Goal: Transaction & Acquisition: Purchase product/service

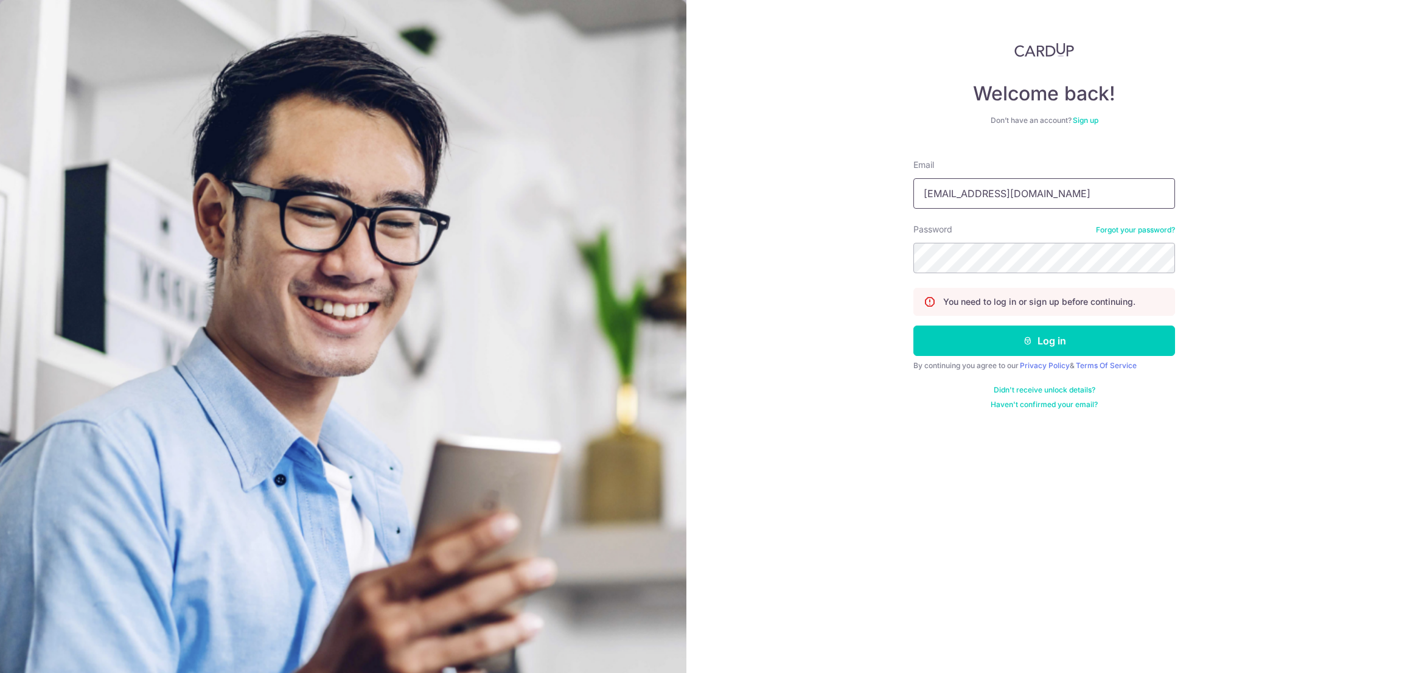
click at [1050, 190] on input "finance_ap@tong-containers.com.sg" at bounding box center [1044, 193] width 262 height 30
click at [1038, 193] on input "finance_ap@tong-containers.com.sg" at bounding box center [1044, 193] width 262 height 30
type input "mandy.lee@tong-containers.com.sg"
drag, startPoint x: 1058, startPoint y: 352, endPoint x: 1130, endPoint y: 366, distance: 73.1
click at [1060, 352] on button "Log in" at bounding box center [1044, 341] width 262 height 30
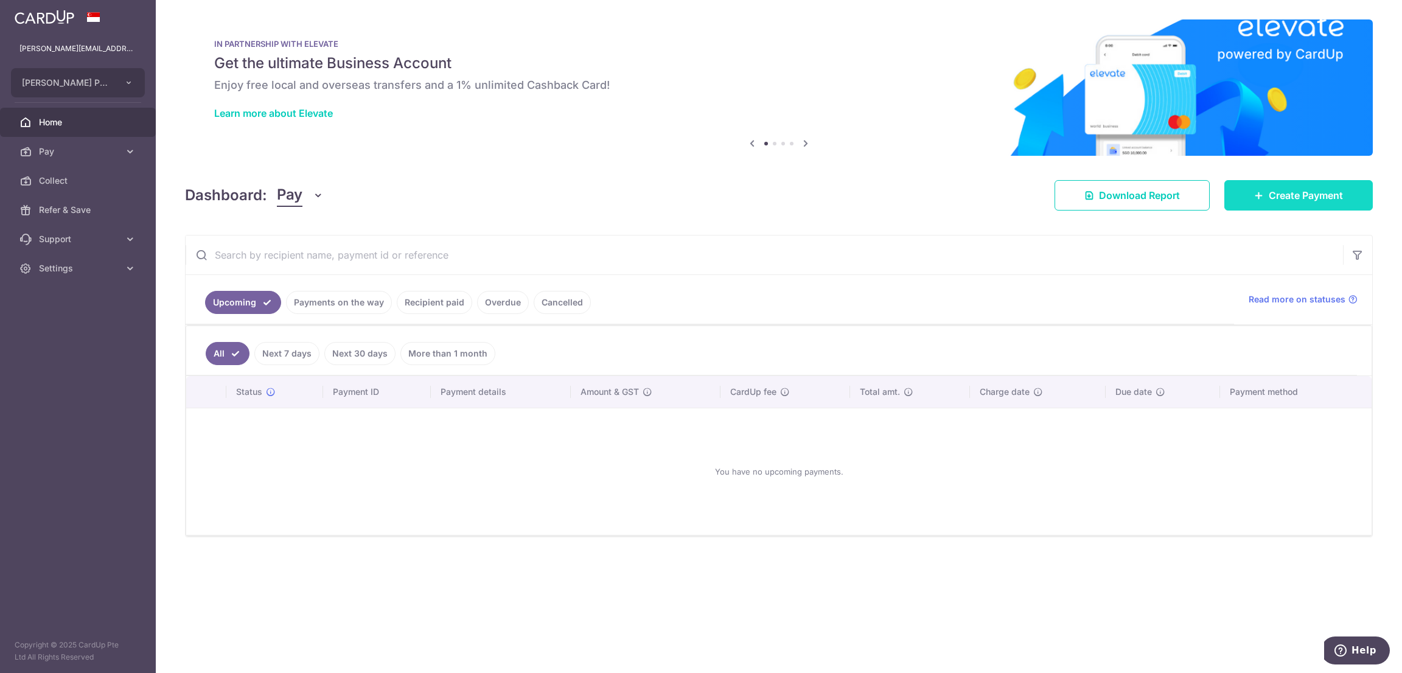
drag, startPoint x: 1273, startPoint y: 193, endPoint x: 1264, endPoint y: 205, distance: 14.7
click at [1276, 193] on span "Create Payment" at bounding box center [1306, 195] width 74 height 15
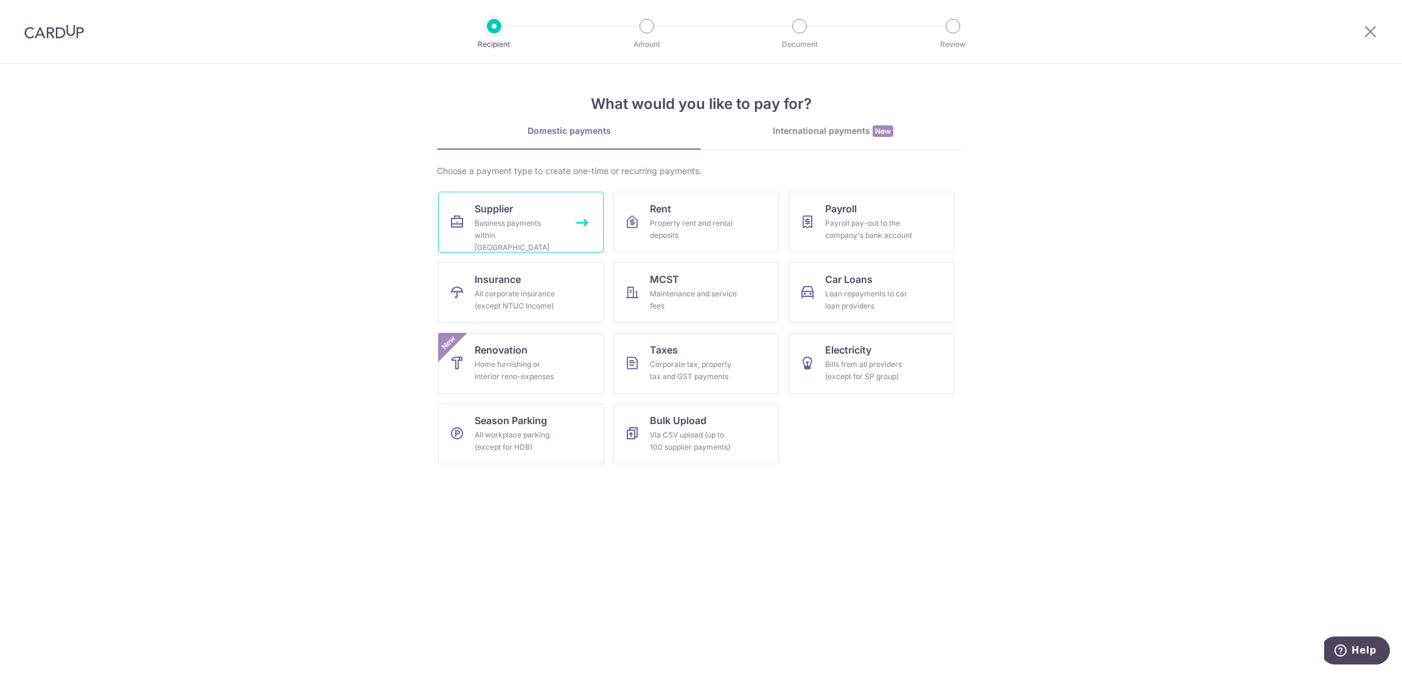
click at [519, 225] on div "Business payments within [GEOGRAPHIC_DATA]" at bounding box center [519, 235] width 88 height 37
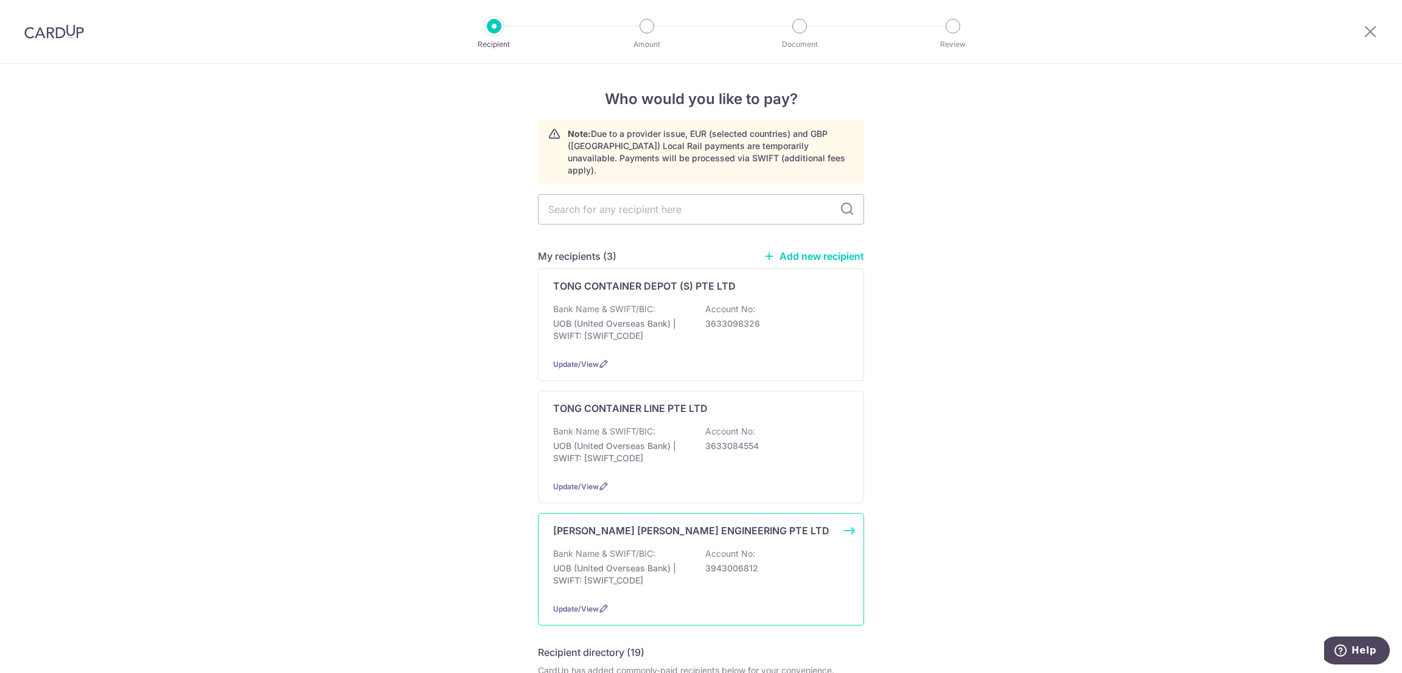
scroll to position [183, 0]
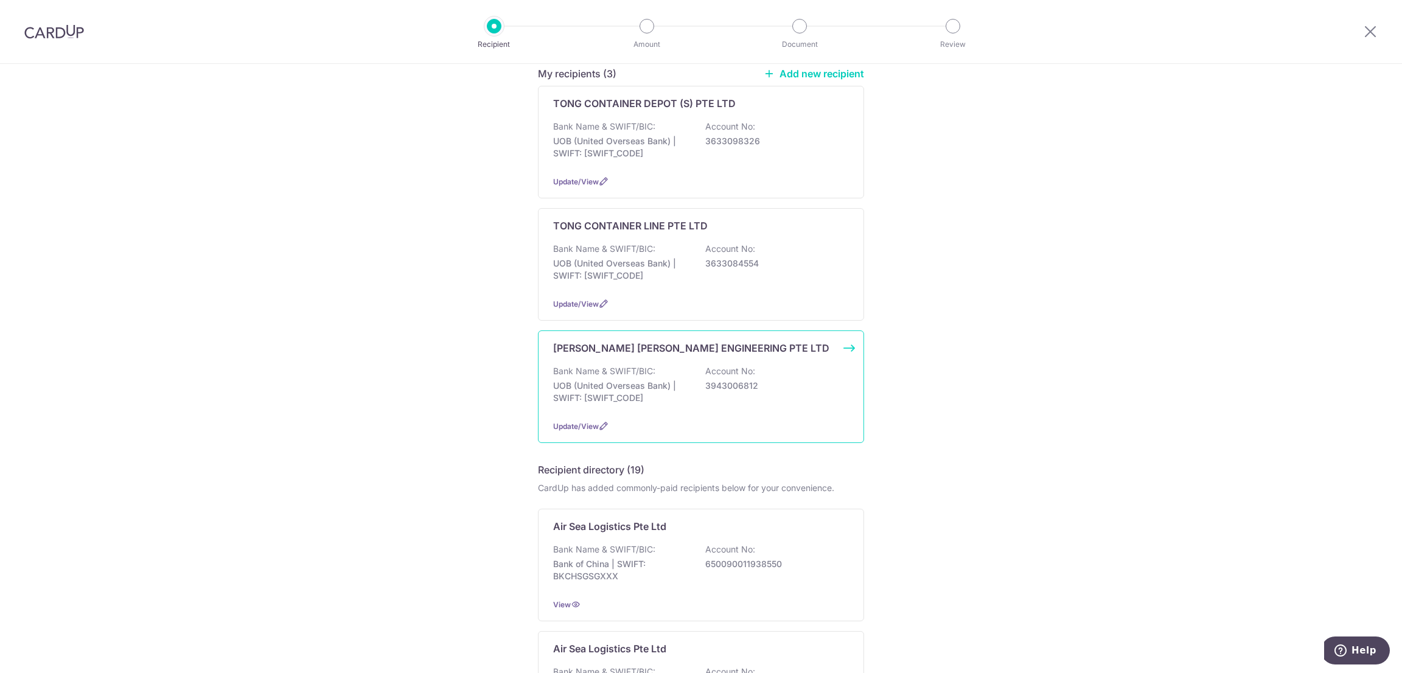
click at [730, 380] on p "3943006812" at bounding box center [773, 386] width 136 height 12
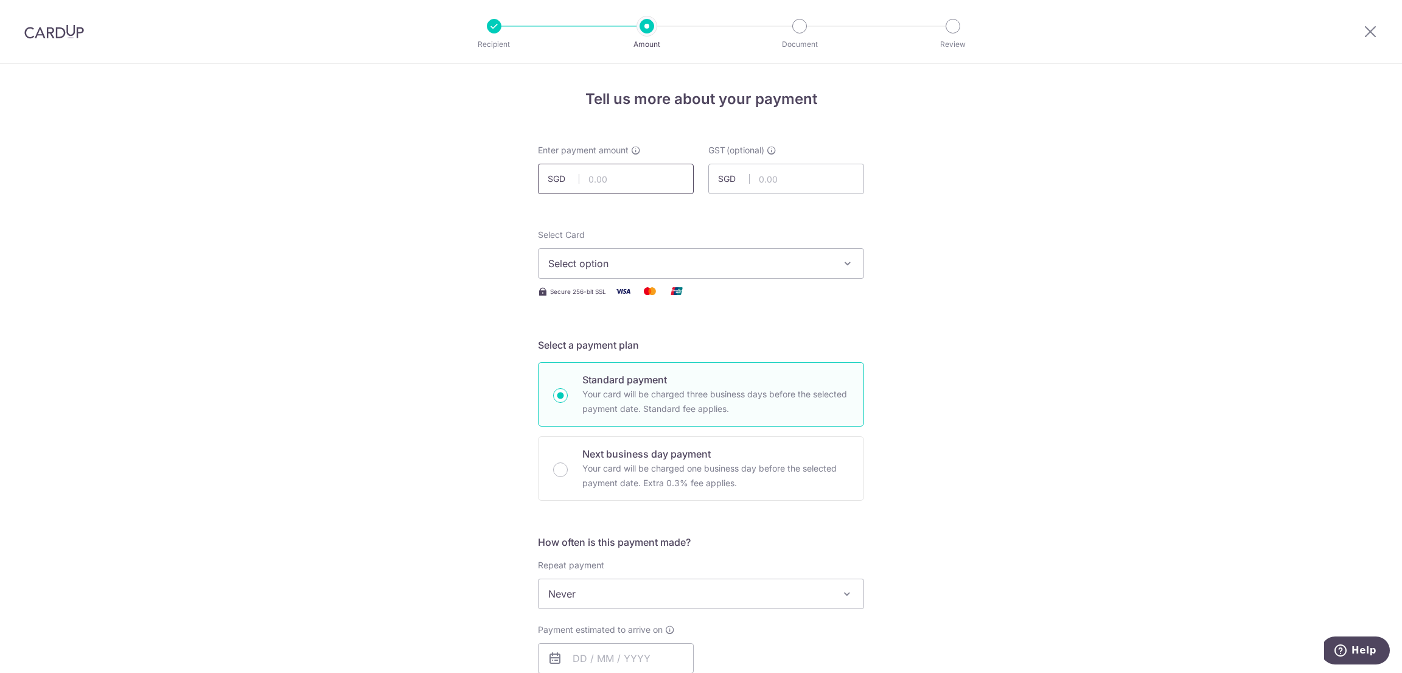
click at [610, 173] on input "text" at bounding box center [616, 179] width 156 height 30
type input "145,000.00"
click at [714, 255] on button "Select option" at bounding box center [701, 263] width 326 height 30
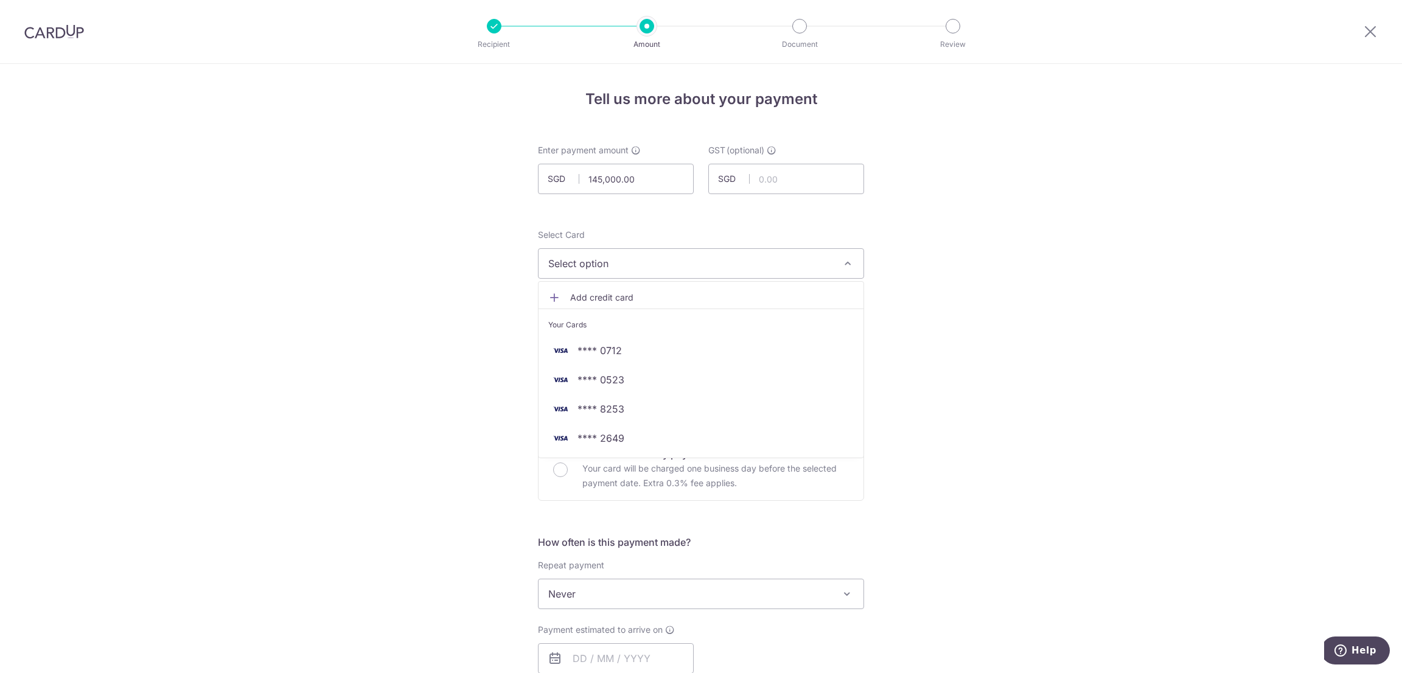
scroll to position [91, 0]
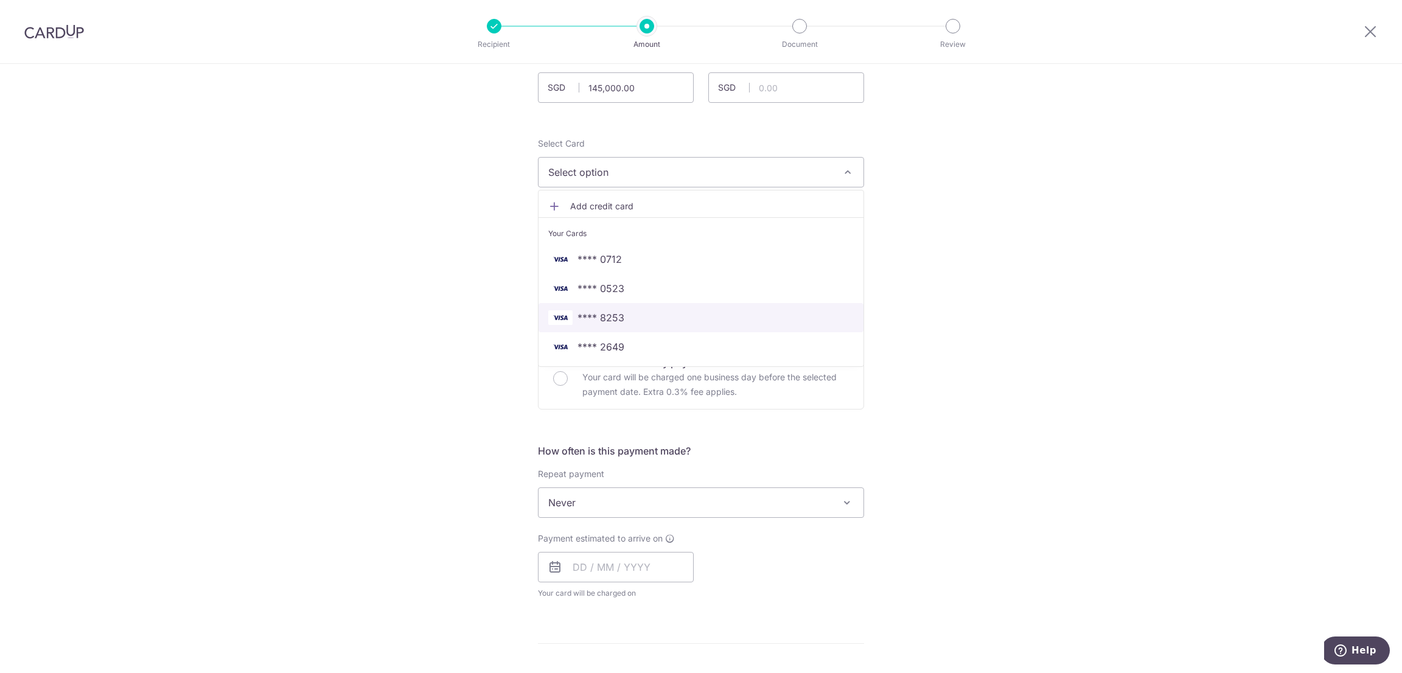
click at [641, 321] on span "**** 8253" at bounding box center [700, 317] width 305 height 15
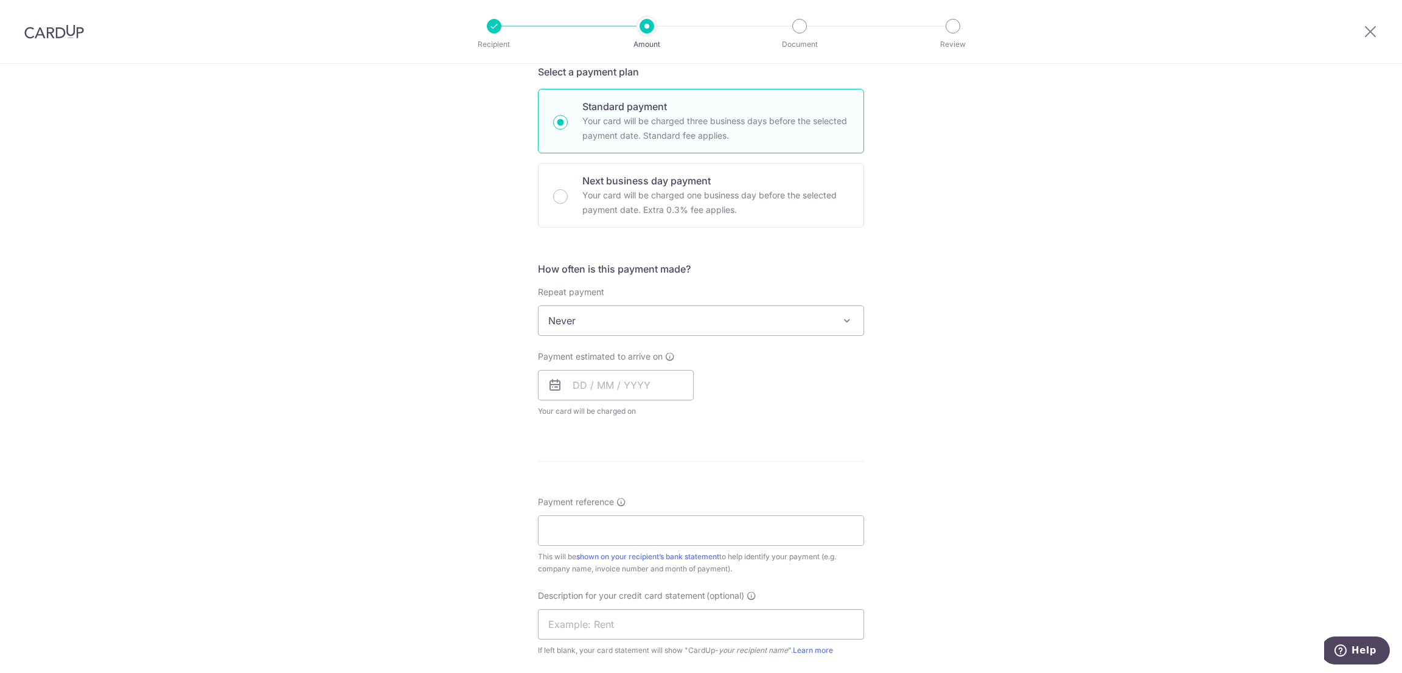
scroll to position [365, 0]
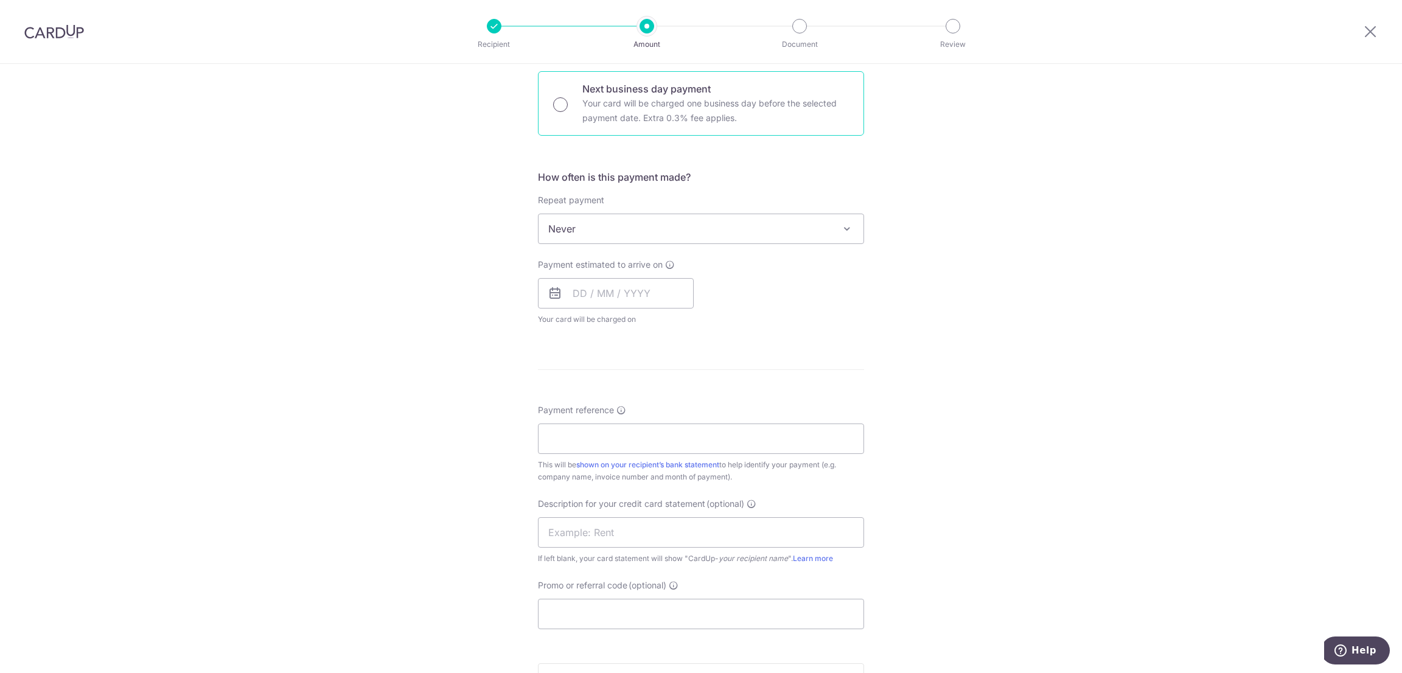
click at [557, 103] on input "Next business day payment Your card will be charged one business day before the…" at bounding box center [560, 104] width 15 height 15
radio input "true"
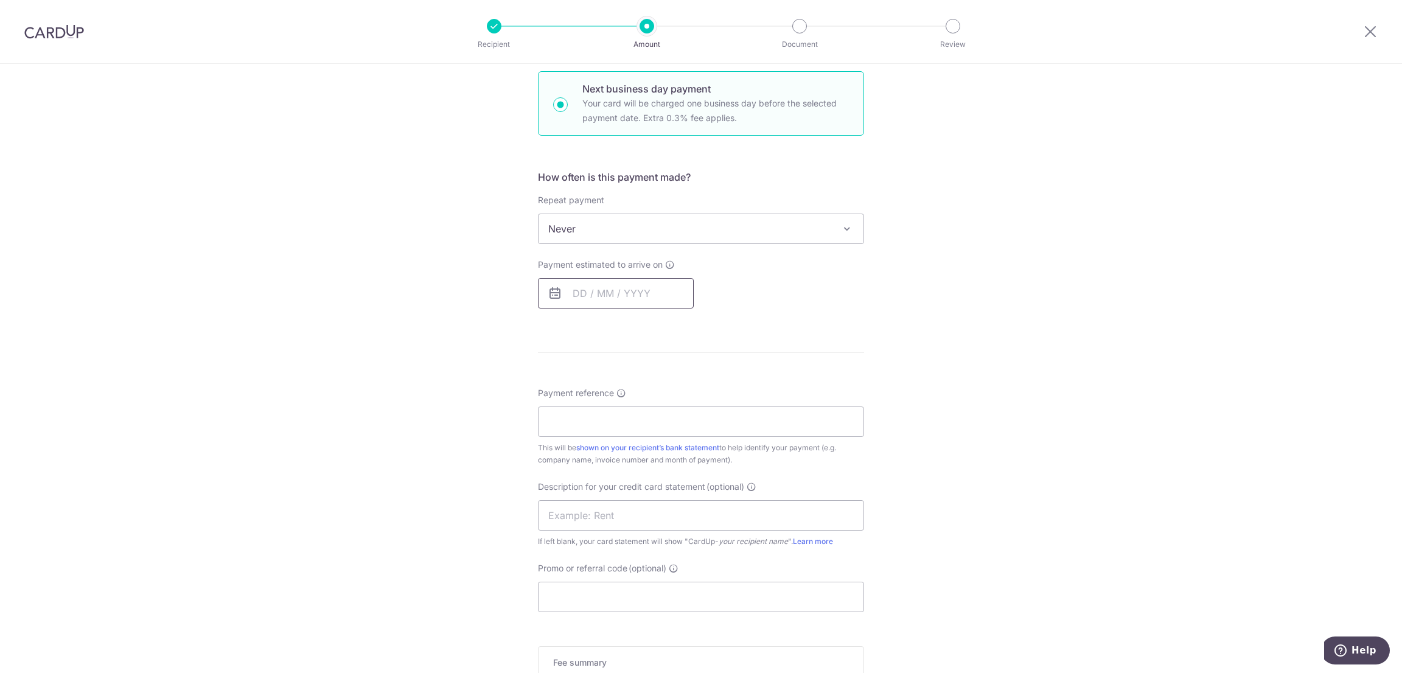
click at [612, 287] on input "text" at bounding box center [616, 293] width 156 height 30
click at [614, 429] on link "14" at bounding box center [611, 428] width 19 height 19
type input "[DATE]"
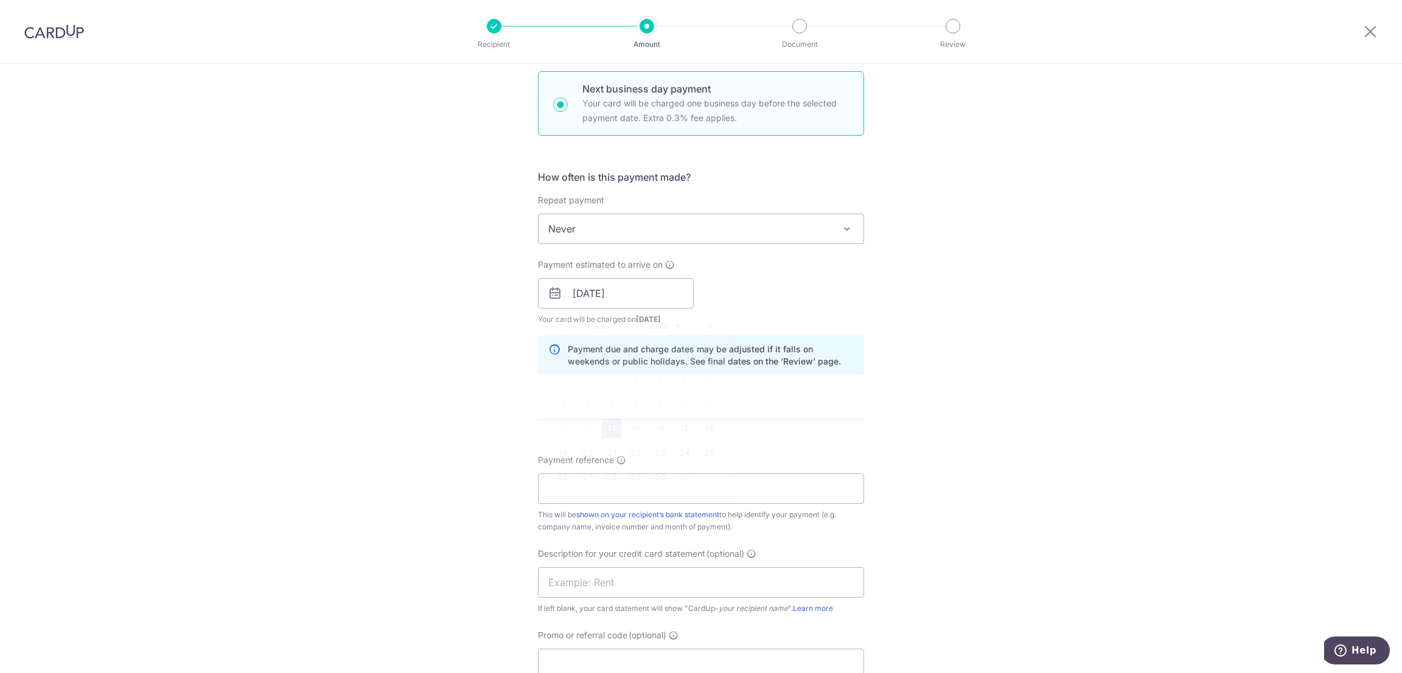
scroll to position [456, 0]
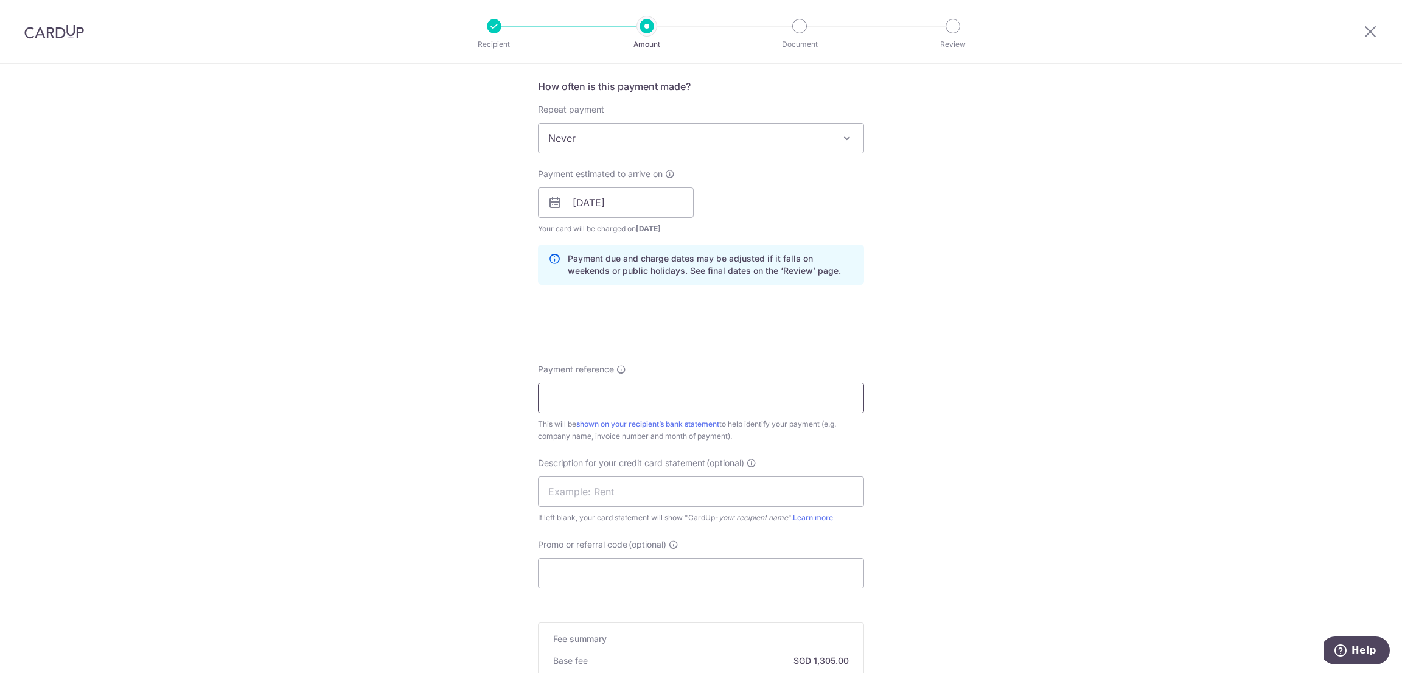
drag, startPoint x: 653, startPoint y: 403, endPoint x: 671, endPoint y: 410, distance: 19.7
click at [654, 403] on input "Payment reference" at bounding box center [701, 398] width 326 height 30
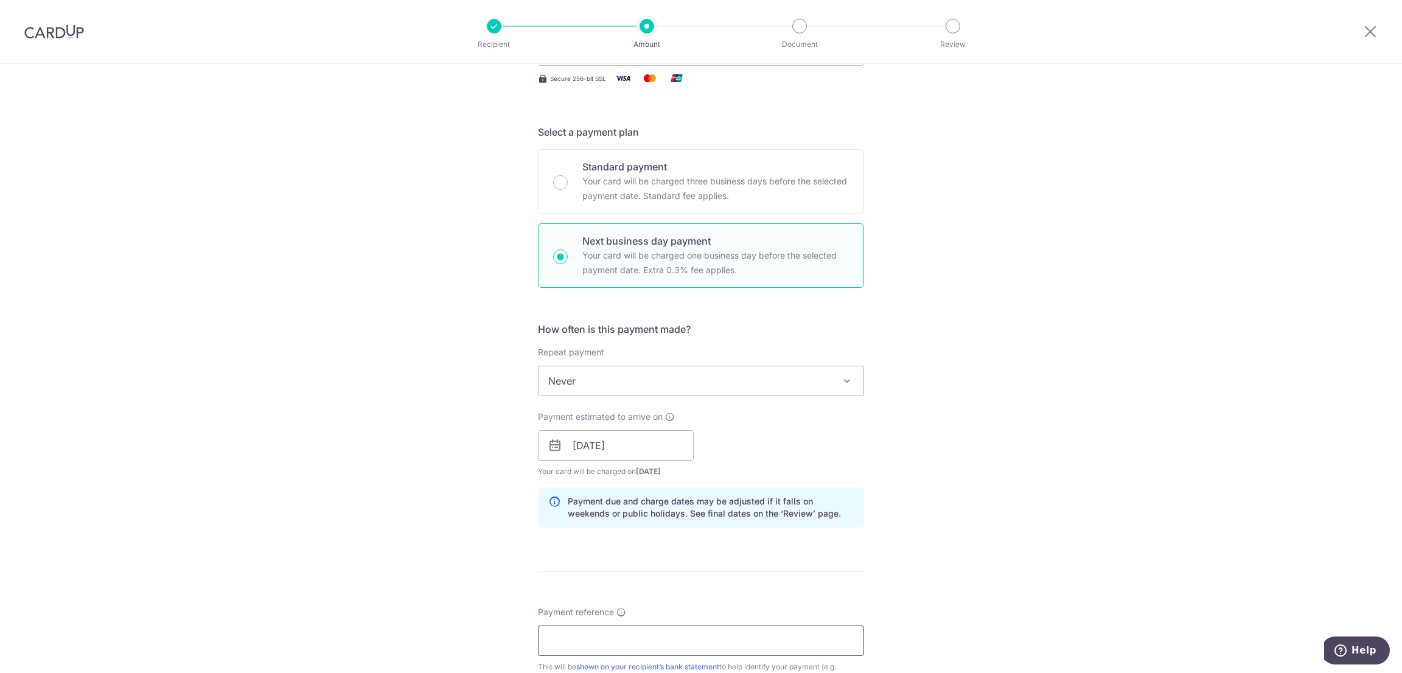
scroll to position [169, 0]
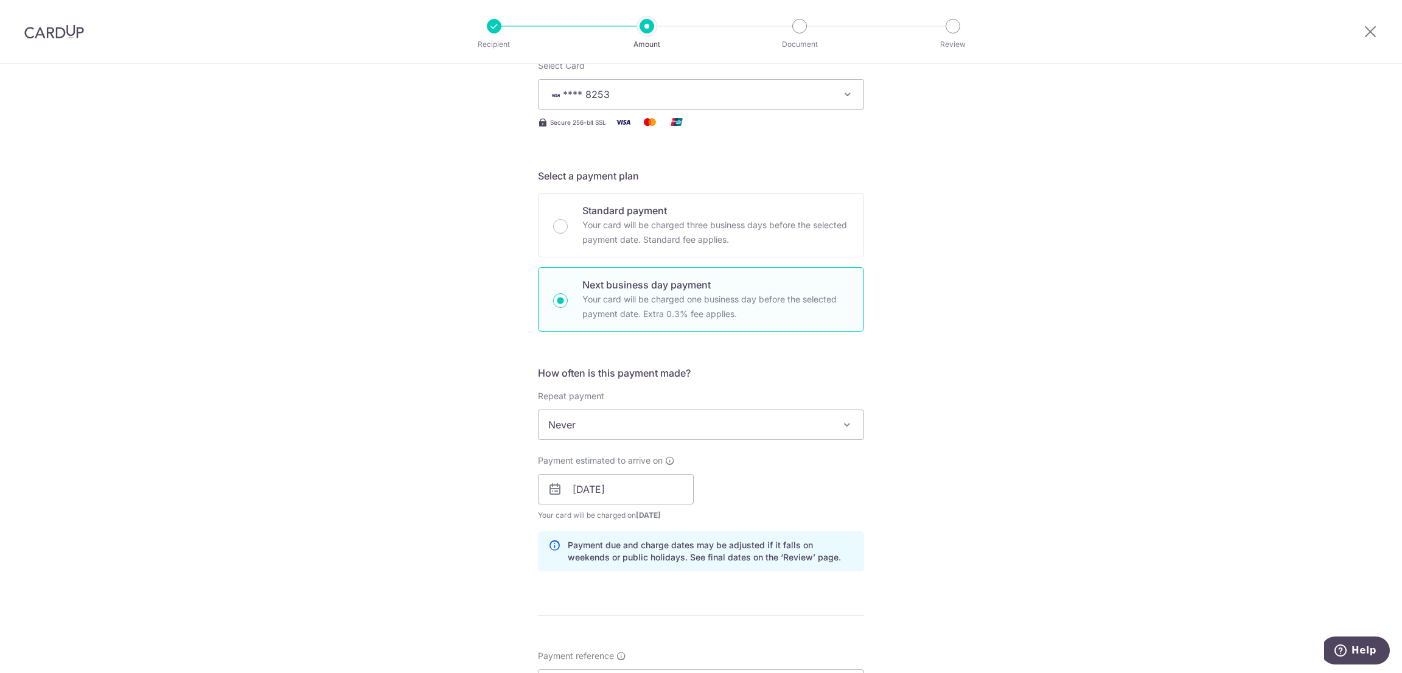
click at [587, 435] on span "Never" at bounding box center [700, 424] width 325 height 29
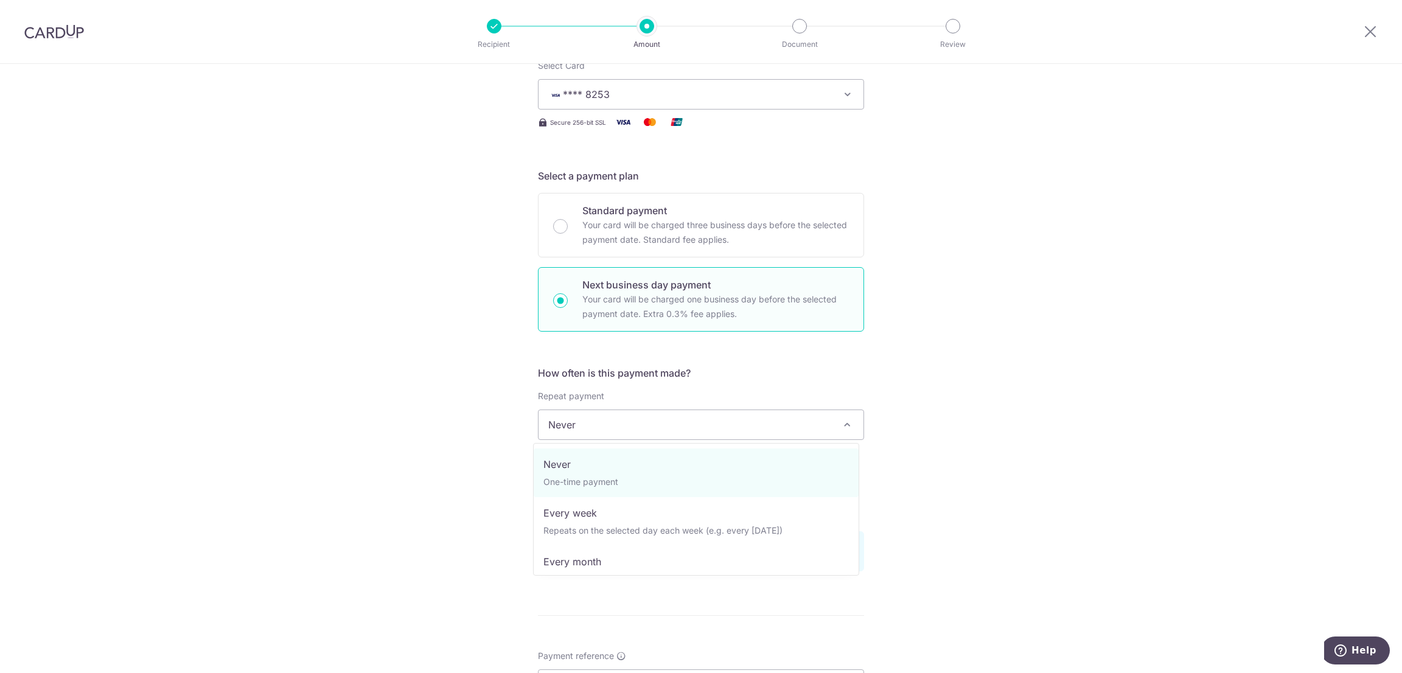
drag, startPoint x: 584, startPoint y: 423, endPoint x: 591, endPoint y: 428, distance: 8.5
click at [584, 423] on span "Never" at bounding box center [700, 424] width 325 height 29
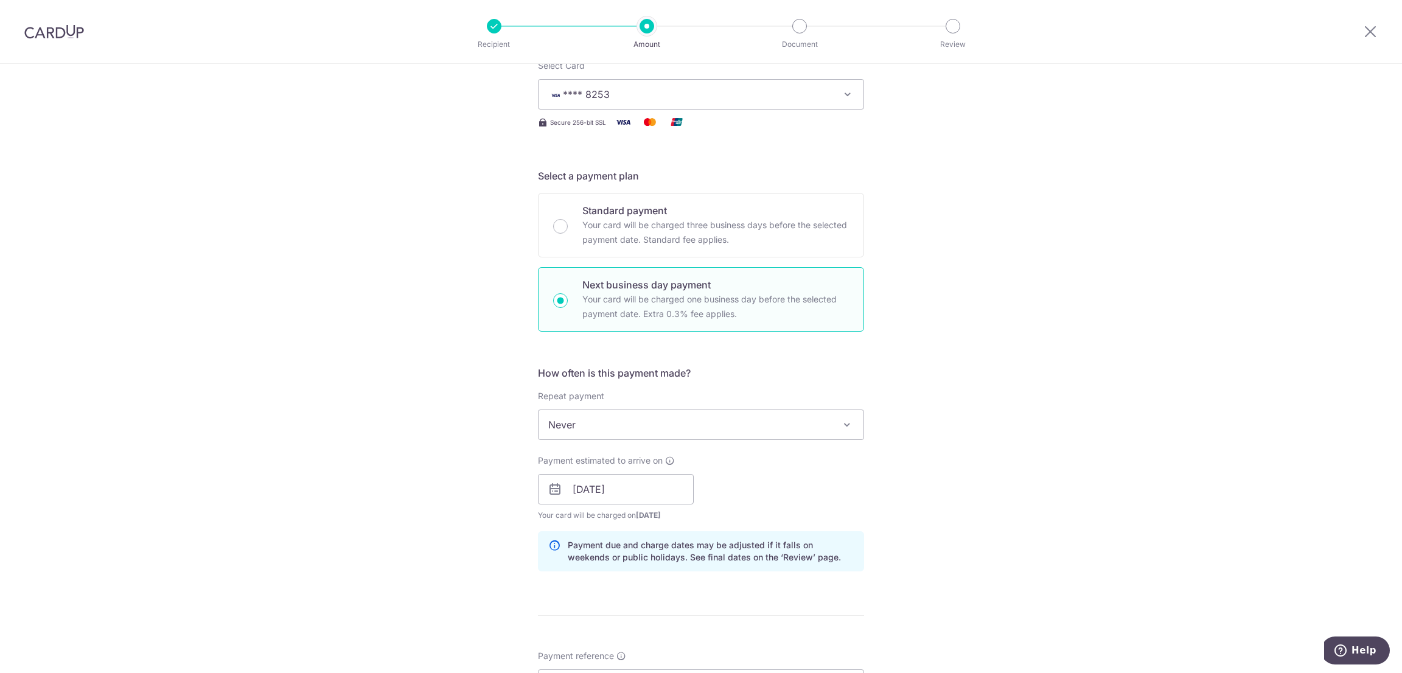
scroll to position [443, 0]
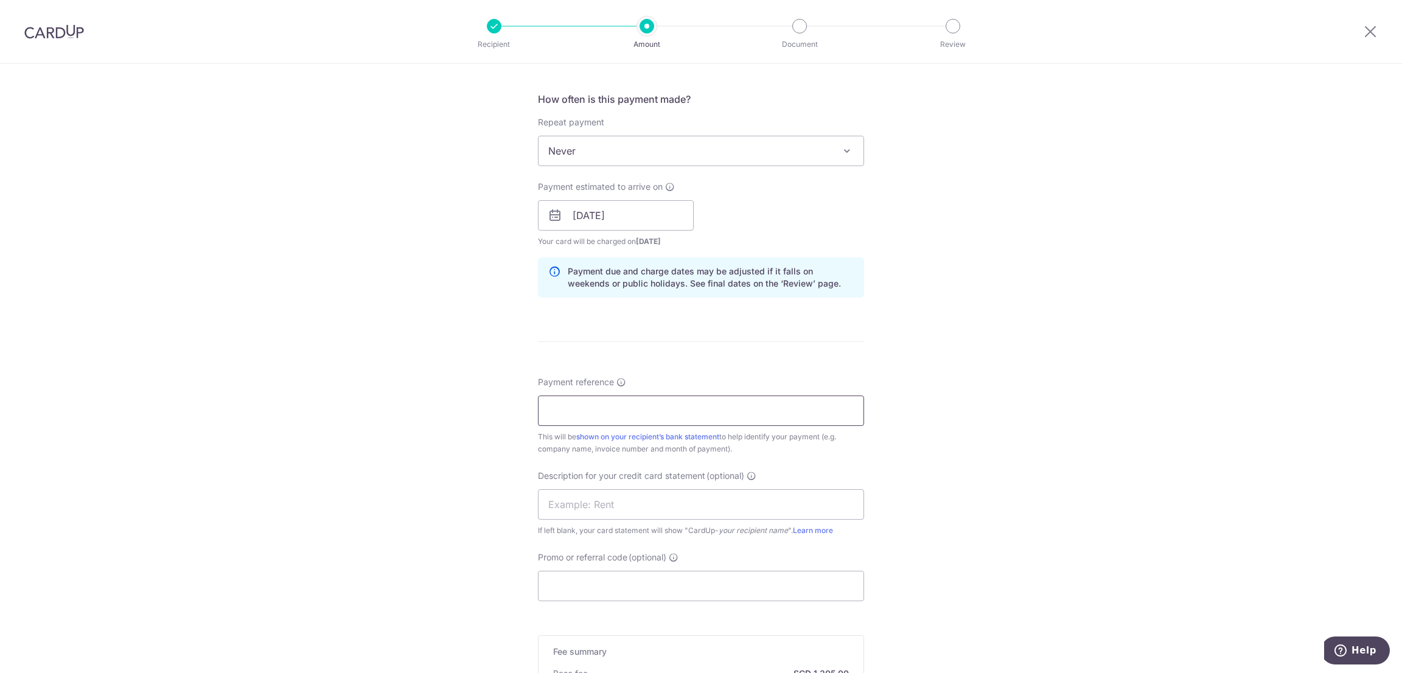
click at [566, 413] on input "Payment reference" at bounding box center [701, 410] width 326 height 30
click at [594, 413] on input "THL R250201" at bounding box center [701, 410] width 326 height 30
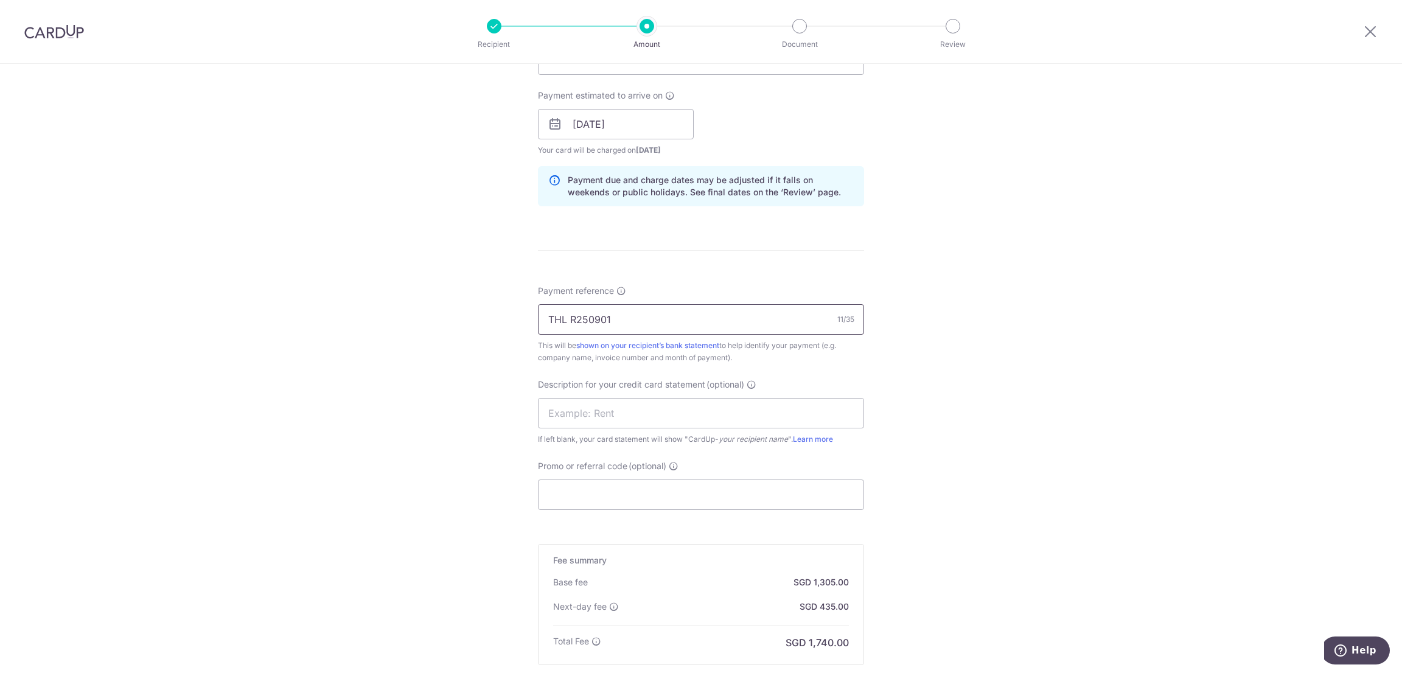
drag, startPoint x: 632, startPoint y: 318, endPoint x: 374, endPoint y: 314, distance: 258.0
click at [374, 314] on div "Tell us more about your payment Enter payment amount SGD 145,000.00 145000.00 G…" at bounding box center [701, 175] width 1402 height 1291
type input "THL R250901"
click at [583, 416] on input "text" at bounding box center [701, 413] width 326 height 30
paste input "THL R250901"
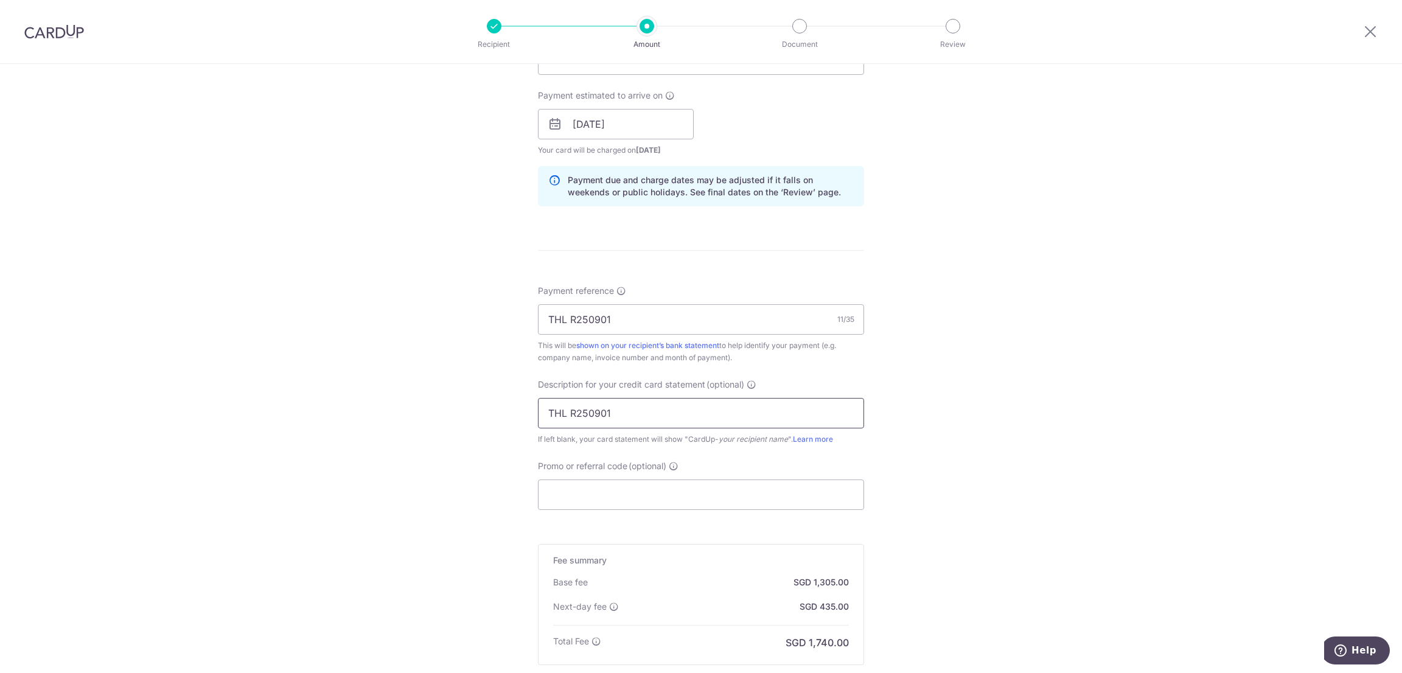
scroll to position [683, 0]
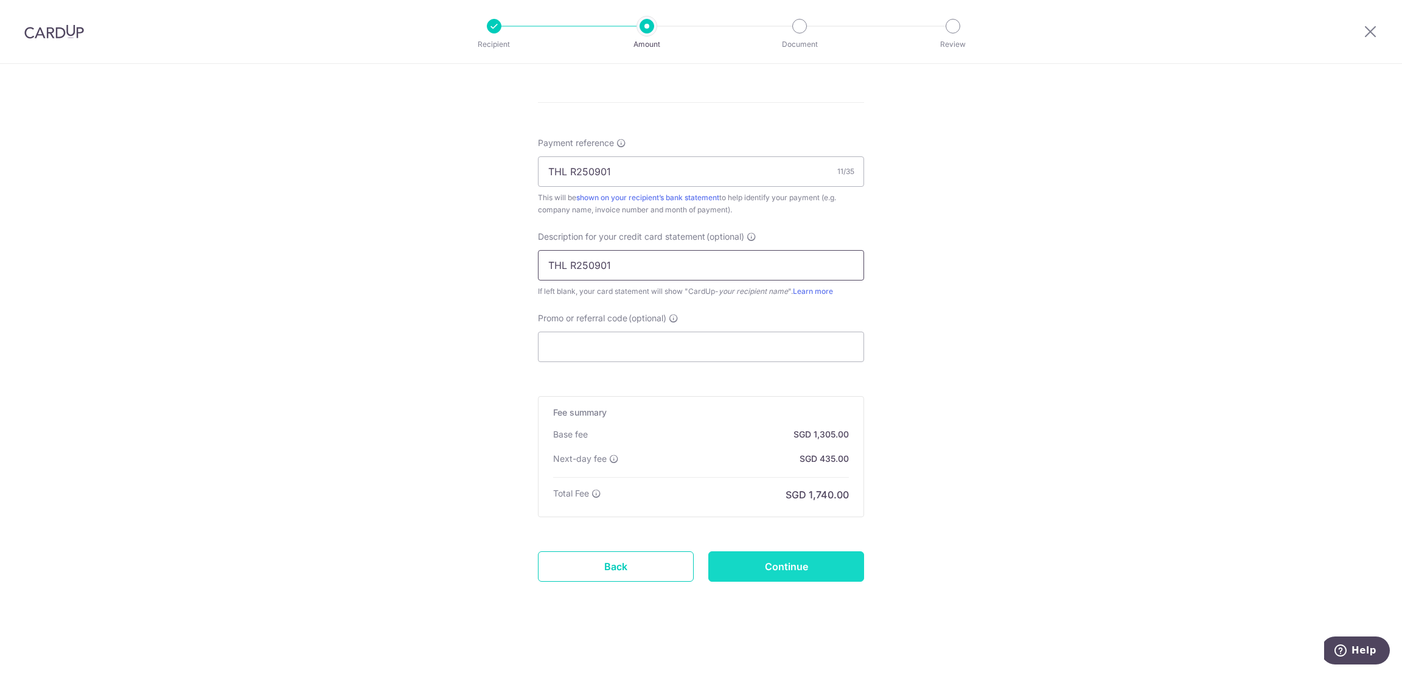
type input "THL R250901"
click at [812, 565] on input "Continue" at bounding box center [786, 566] width 156 height 30
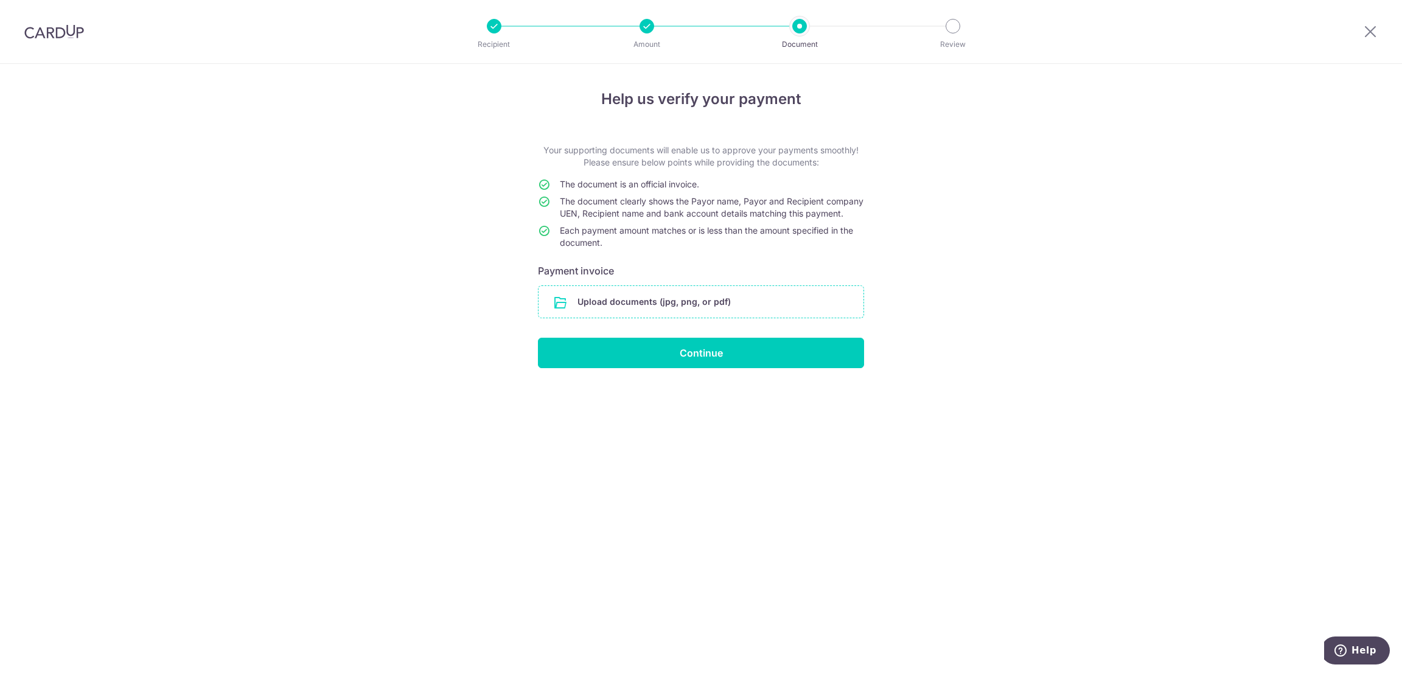
click at [688, 318] on input "file" at bounding box center [700, 302] width 325 height 32
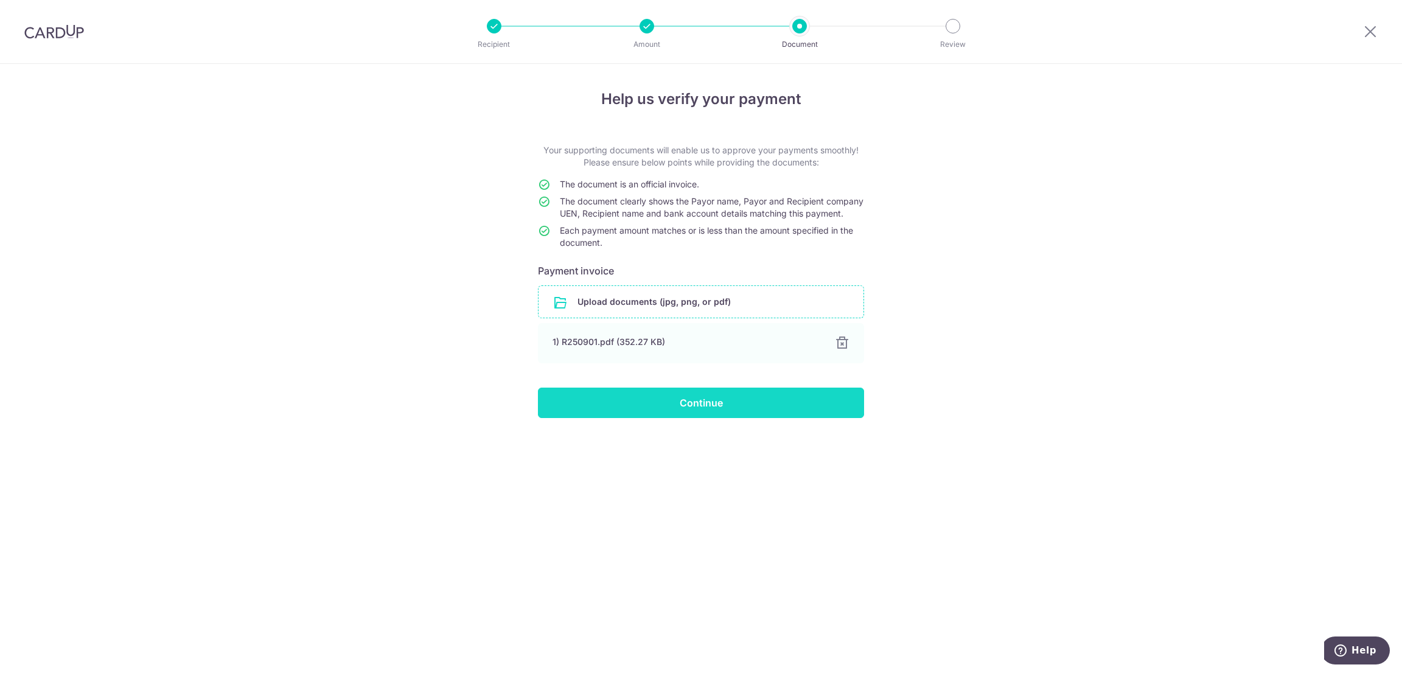
click at [713, 410] on input "Continue" at bounding box center [701, 403] width 326 height 30
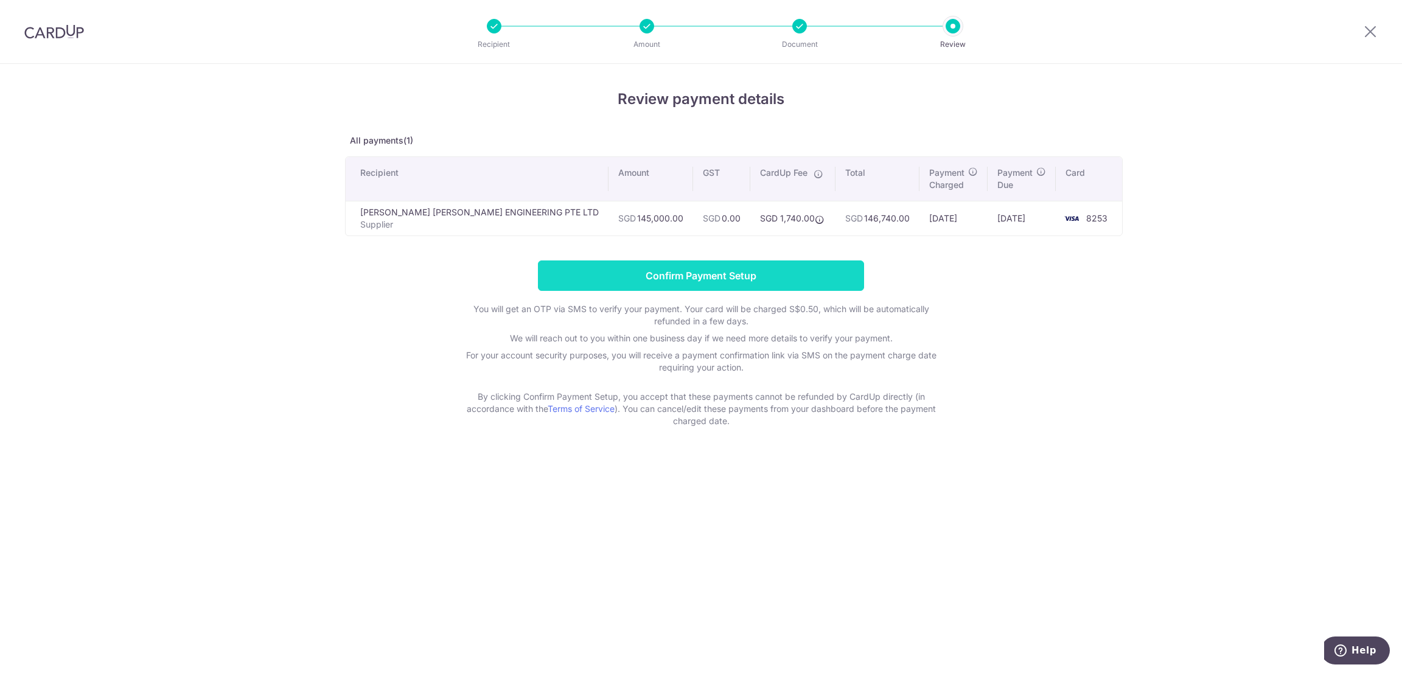
click at [760, 278] on input "Confirm Payment Setup" at bounding box center [701, 275] width 326 height 30
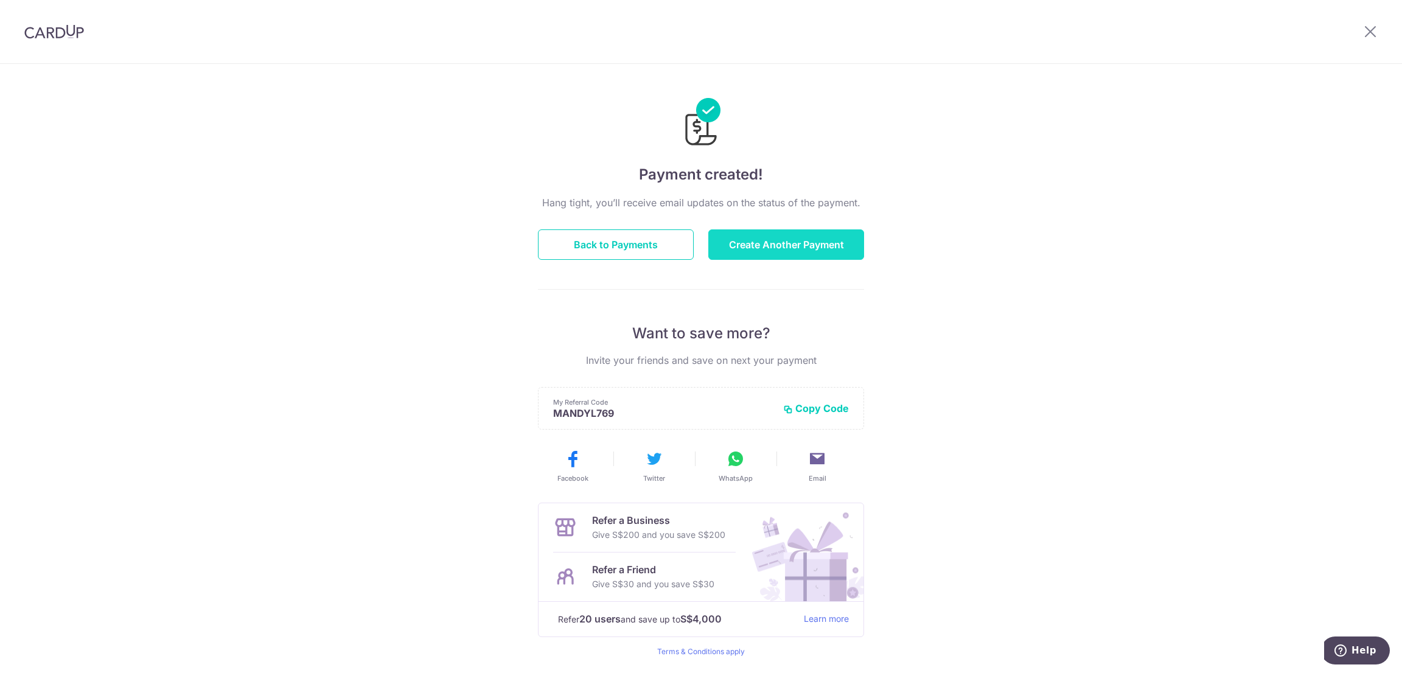
click at [804, 255] on button "Create Another Payment" at bounding box center [786, 244] width 156 height 30
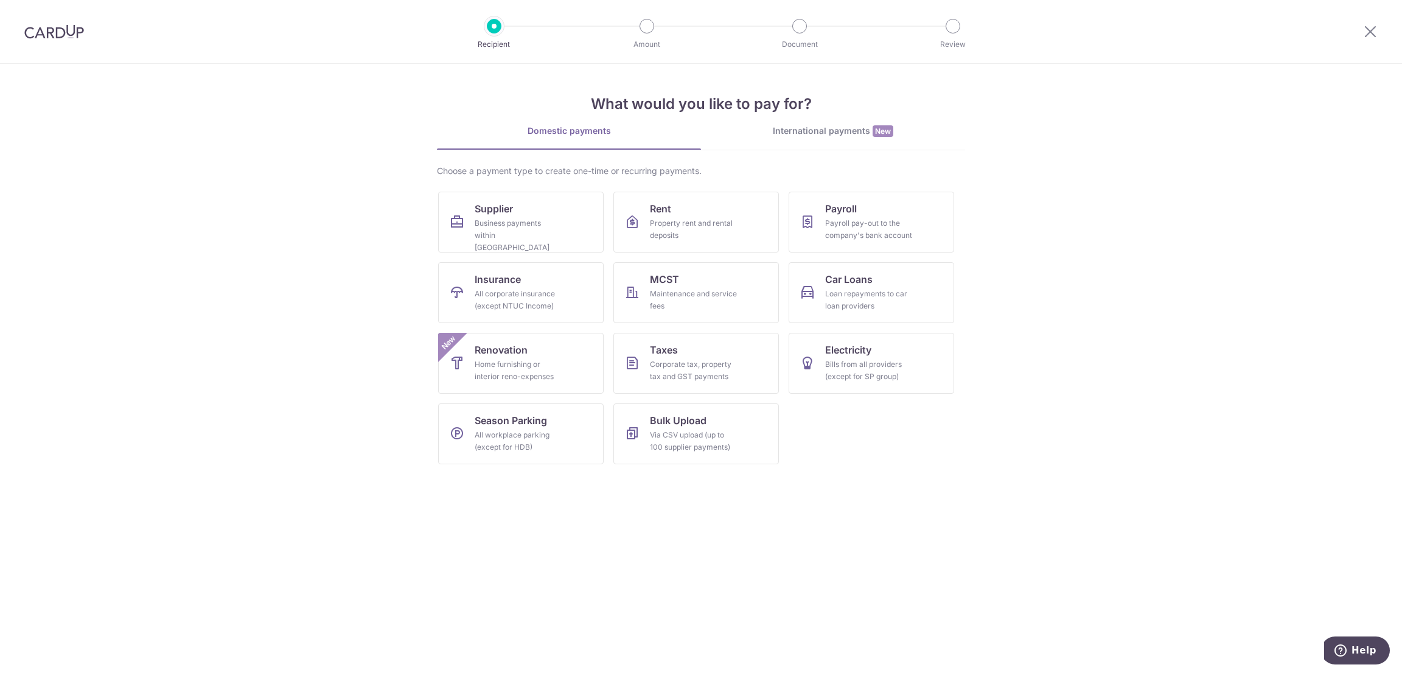
click at [1381, 31] on div at bounding box center [1370, 31] width 63 height 63
drag, startPoint x: 1371, startPoint y: 32, endPoint x: 1371, endPoint y: 42, distance: 9.7
click at [1371, 31] on icon at bounding box center [1370, 31] width 15 height 15
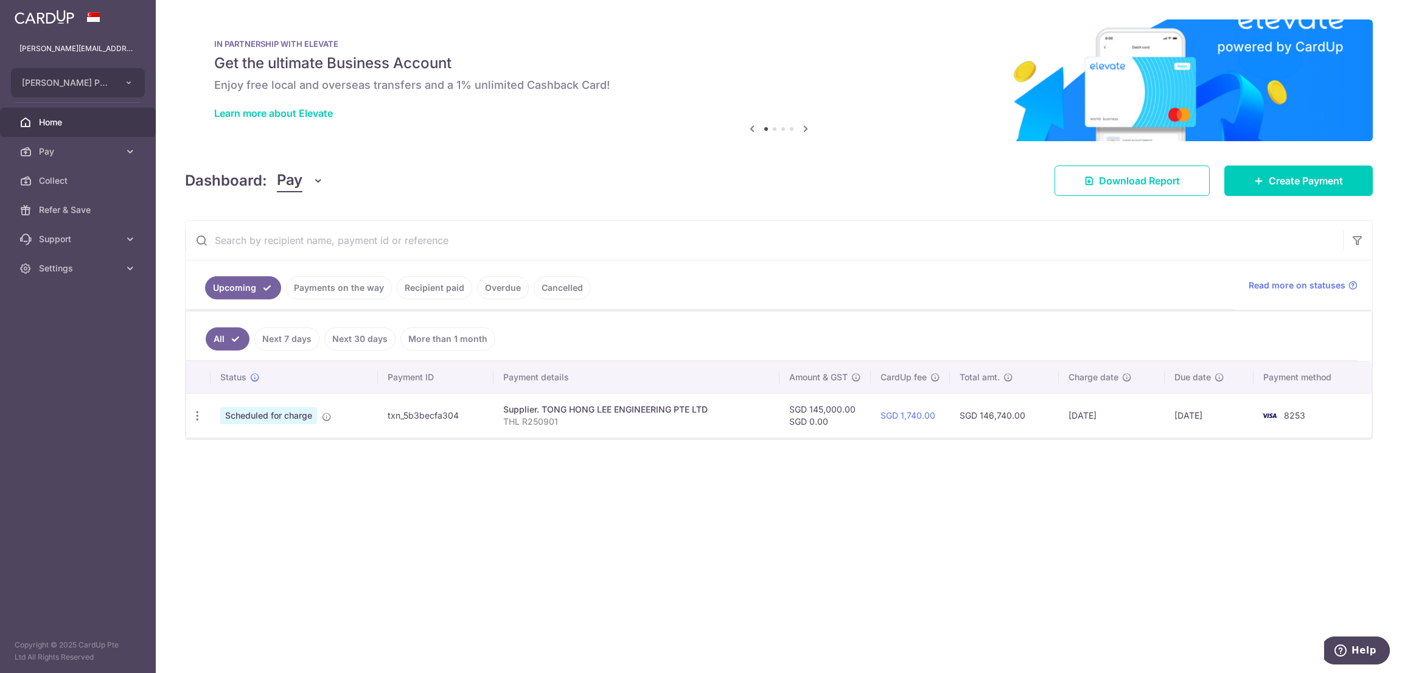
click at [264, 423] on span "Scheduled for charge" at bounding box center [268, 415] width 97 height 17
click at [327, 419] on icon at bounding box center [327, 417] width 10 height 10
click at [308, 416] on span "Scheduled for charge" at bounding box center [268, 415] width 97 height 17
